Goal: Navigation & Orientation: Find specific page/section

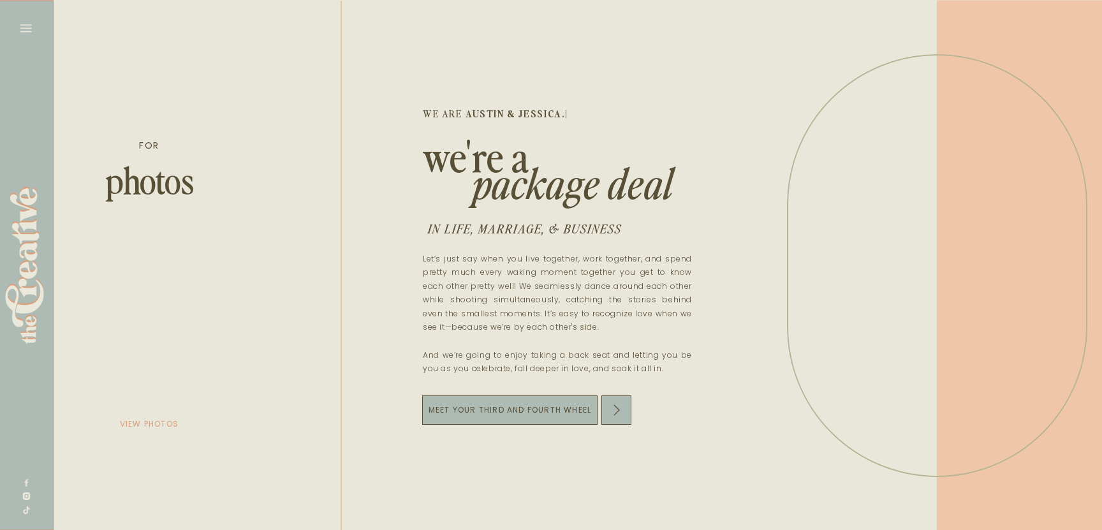
scroll to position [0, 2795]
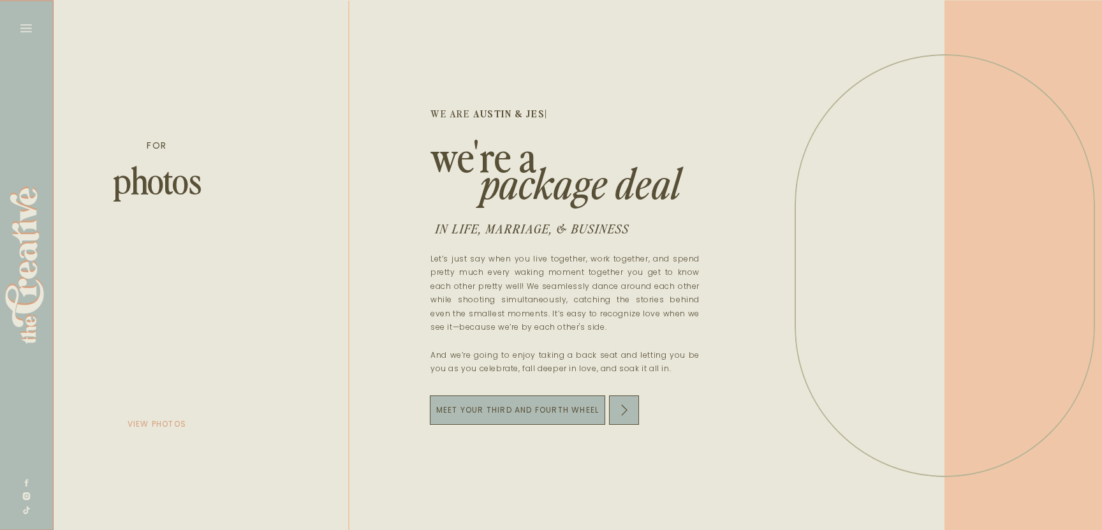
click at [17, 33] on icon at bounding box center [26, 28] width 18 height 18
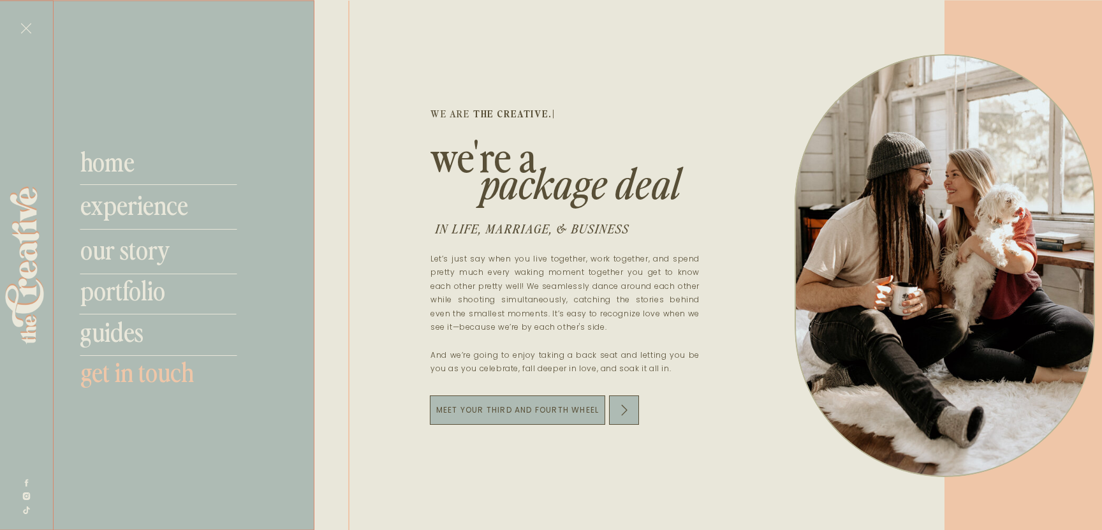
click at [161, 374] on nav "get in touch" at bounding box center [164, 371] width 168 height 31
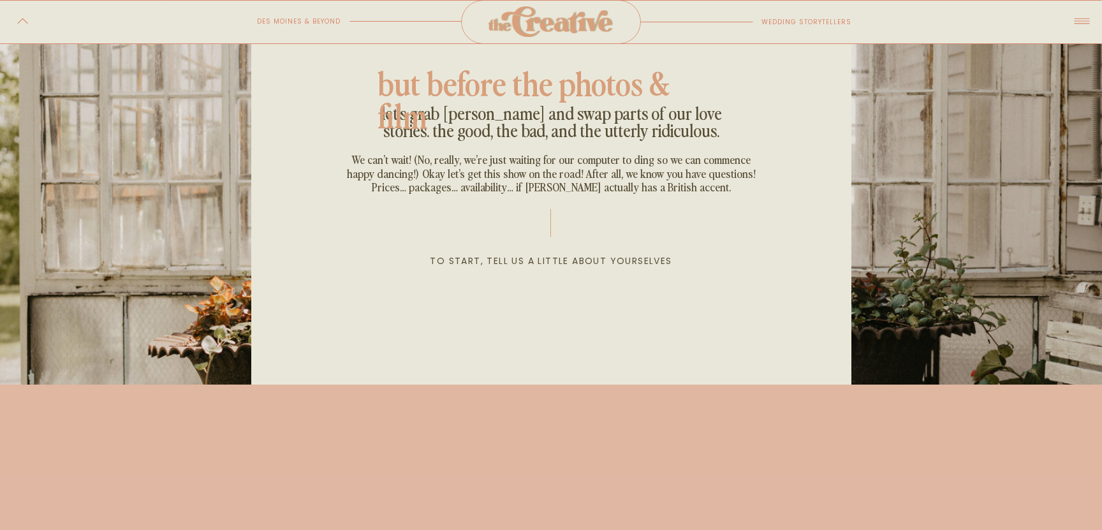
scroll to position [240, 0]
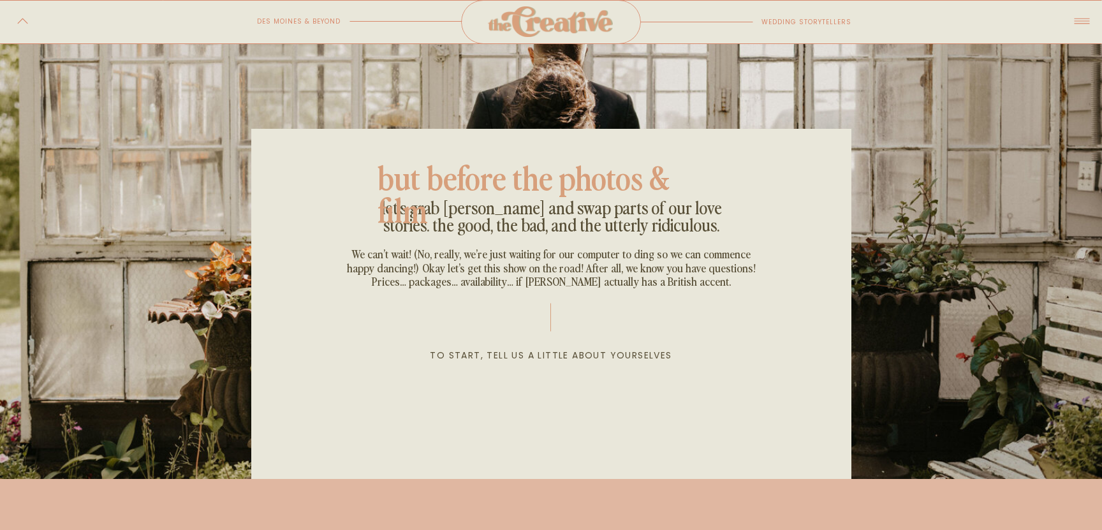
click at [22, 21] on icon at bounding box center [22, 21] width 15 height 12
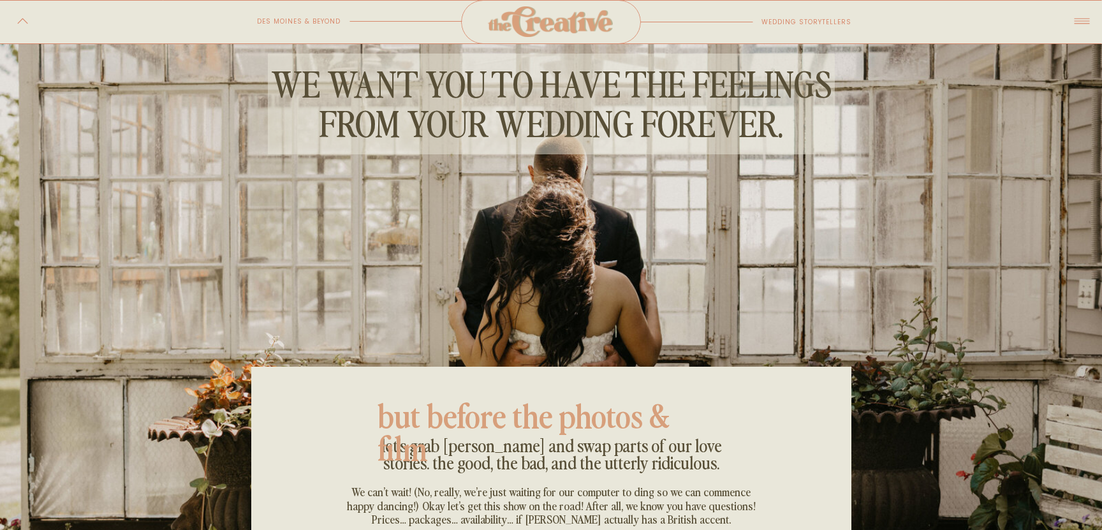
scroll to position [0, 0]
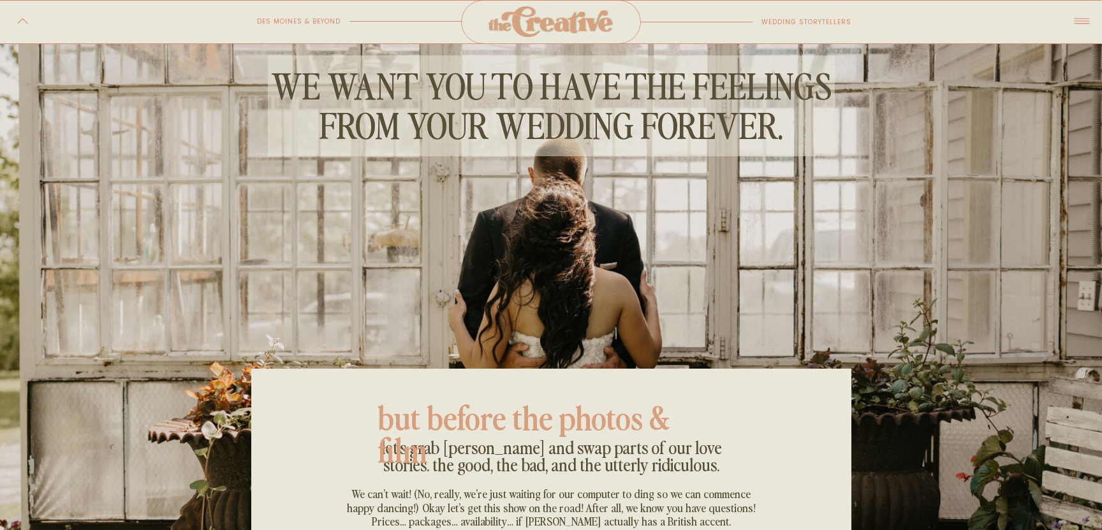
click at [24, 22] on icon at bounding box center [22, 21] width 15 height 12
click at [29, 18] on icon at bounding box center [22, 21] width 15 height 12
click at [1083, 18] on icon at bounding box center [1081, 21] width 15 height 6
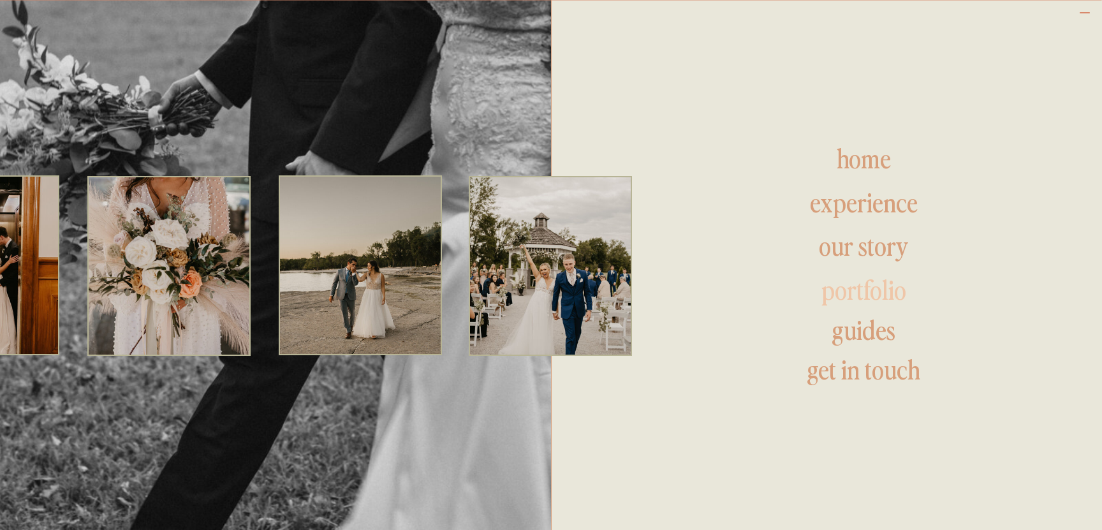
click at [900, 293] on h1 "portfolio" at bounding box center [863, 291] width 337 height 31
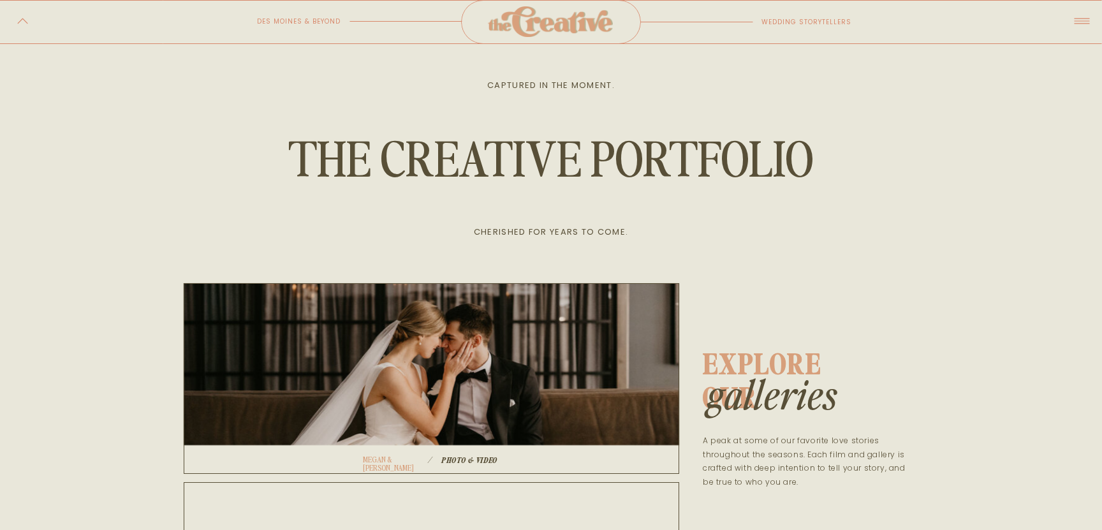
click at [1083, 23] on icon at bounding box center [1081, 21] width 15 height 6
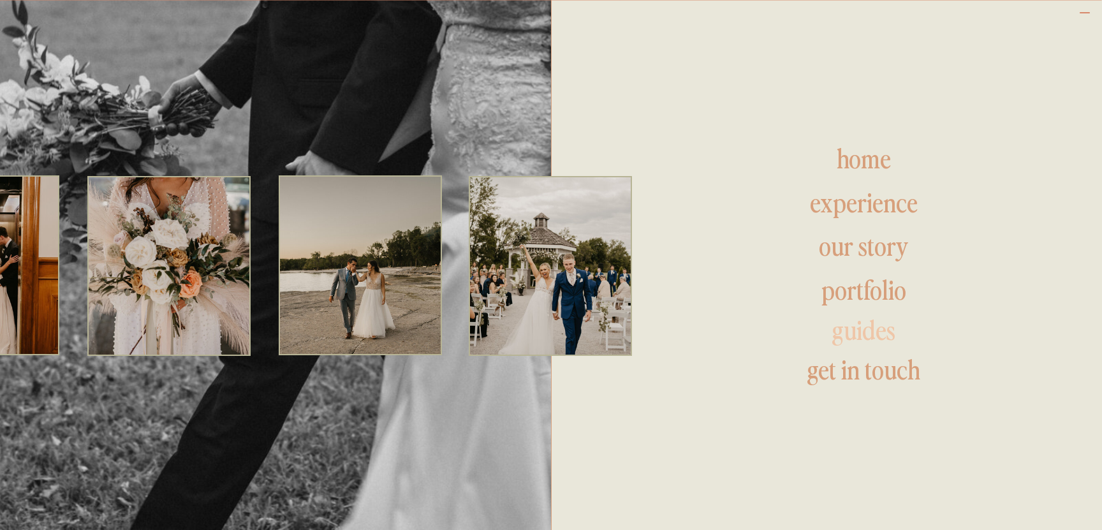
click at [874, 327] on h1 "guides" at bounding box center [863, 331] width 337 height 31
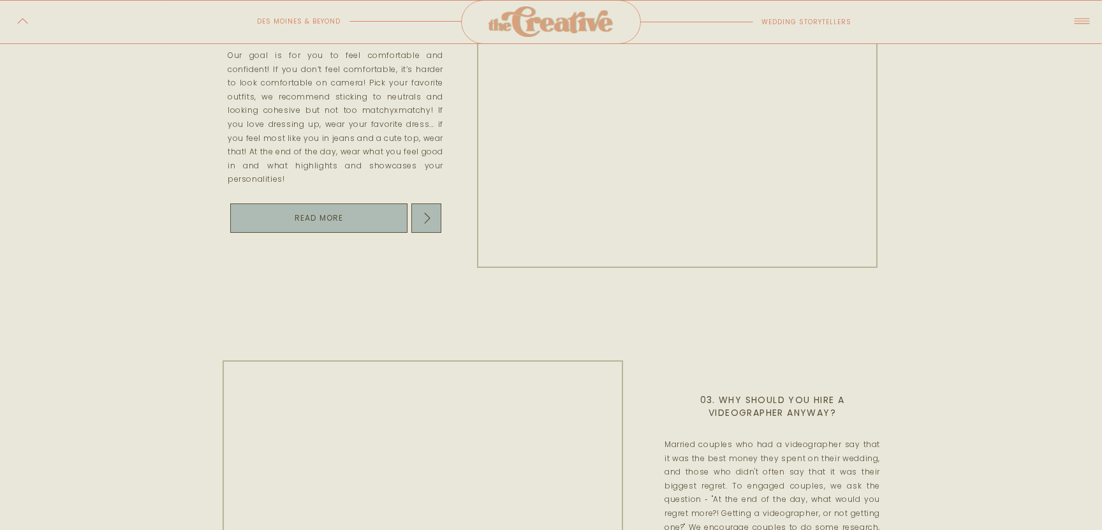
scroll to position [374, 0]
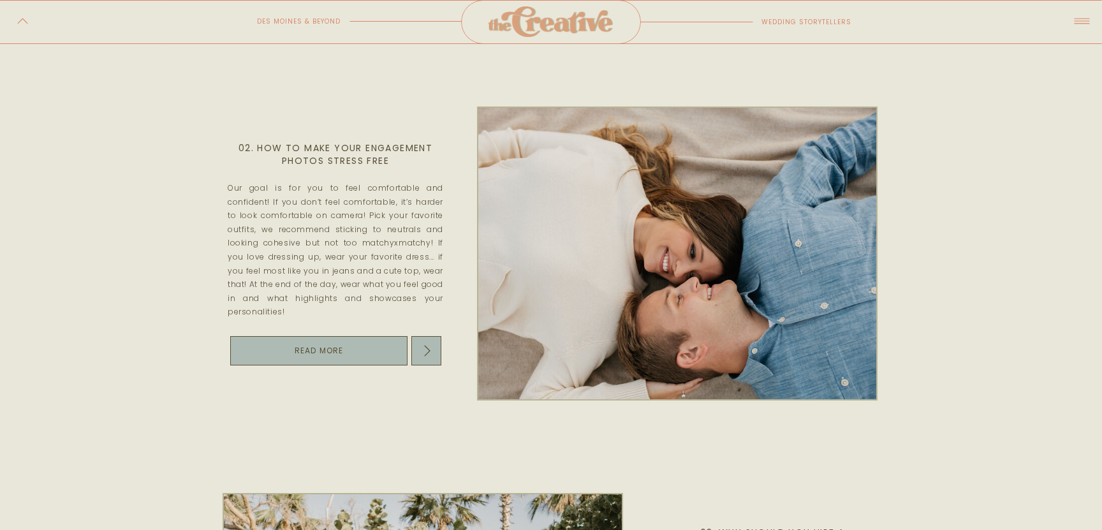
click at [1087, 15] on icon at bounding box center [1082, 21] width 22 height 26
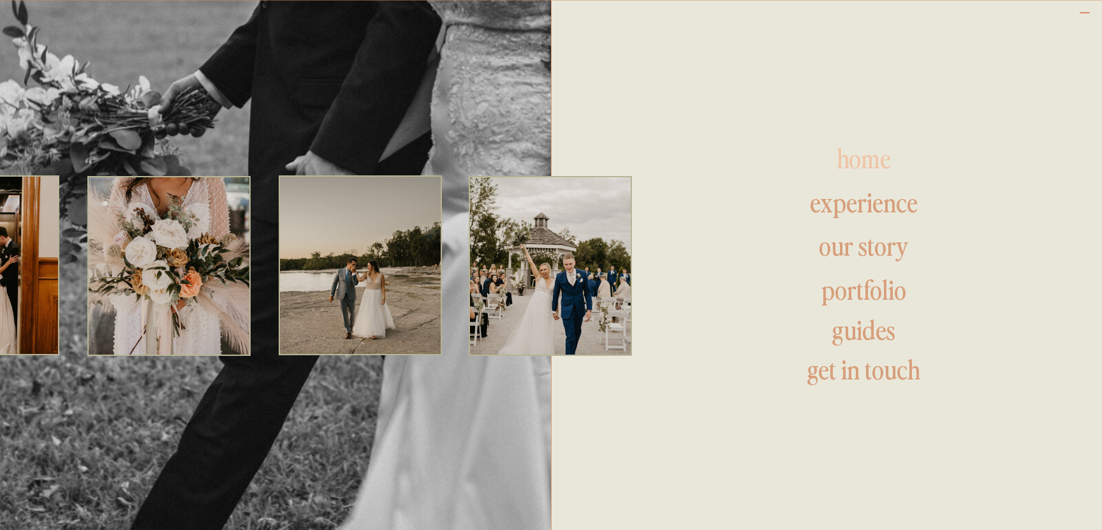
click at [873, 152] on h1 "home" at bounding box center [864, 160] width 312 height 31
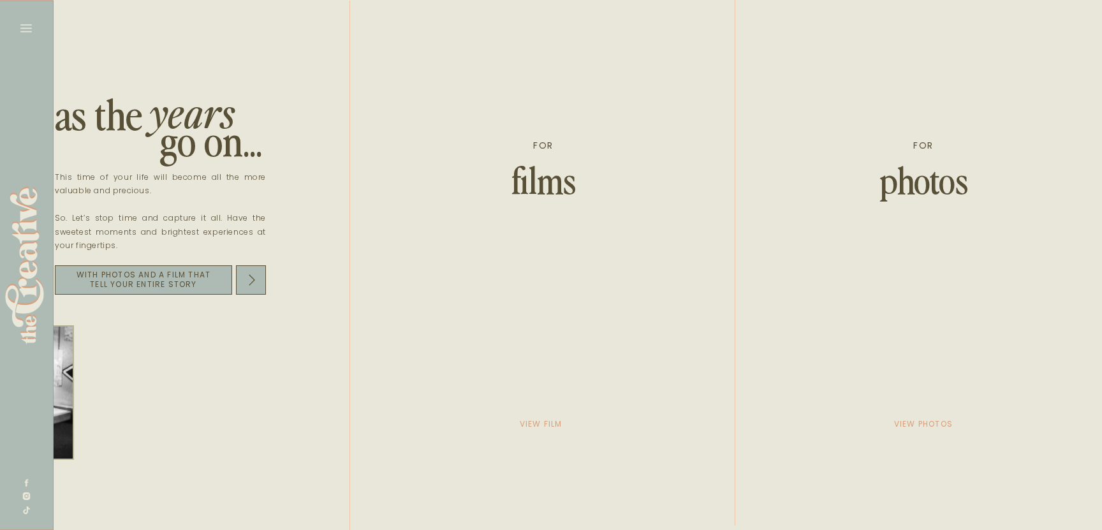
scroll to position [0, 2043]
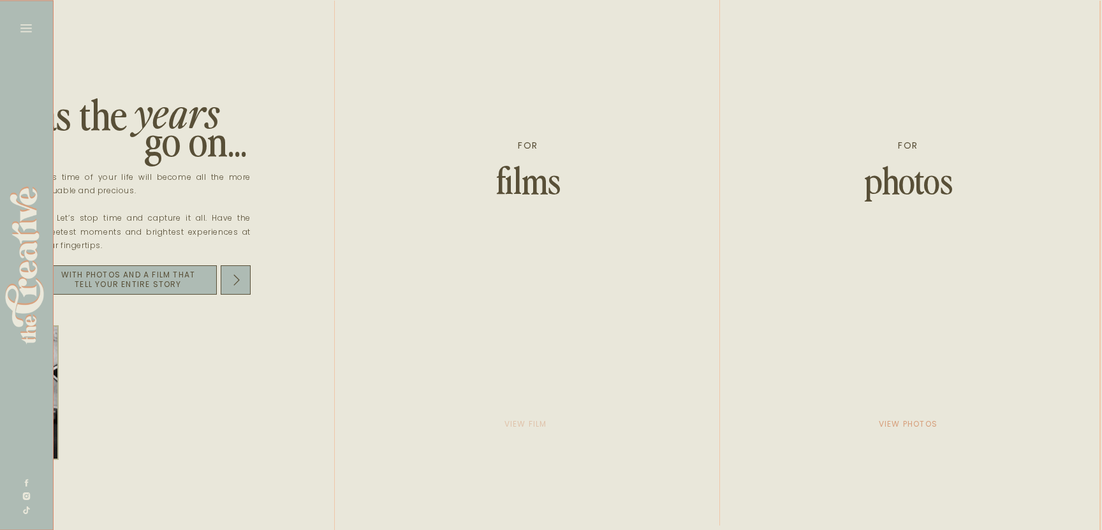
click at [522, 427] on p "view film" at bounding box center [526, 424] width 64 height 18
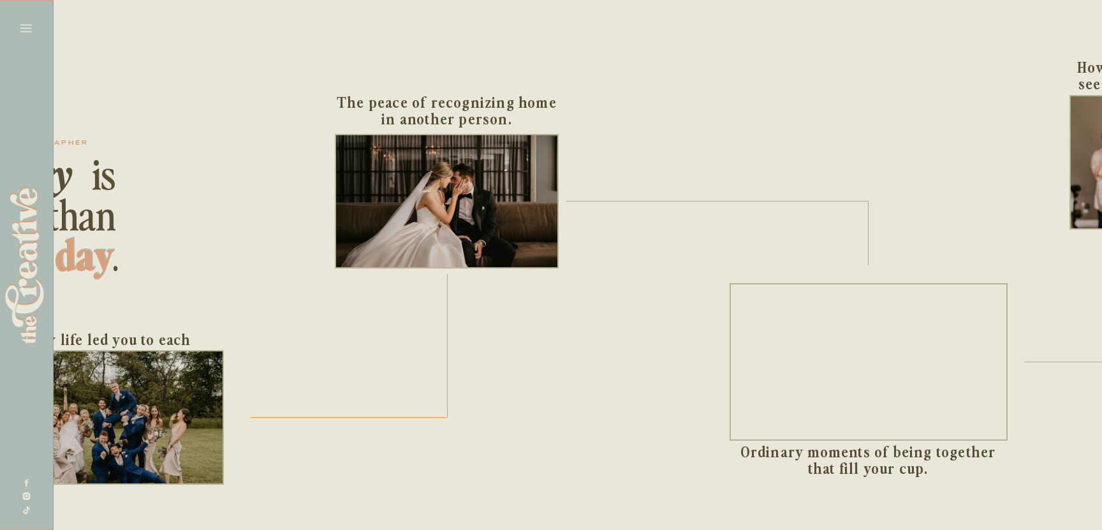
scroll to position [0, 0]
